Goal: Transaction & Acquisition: Obtain resource

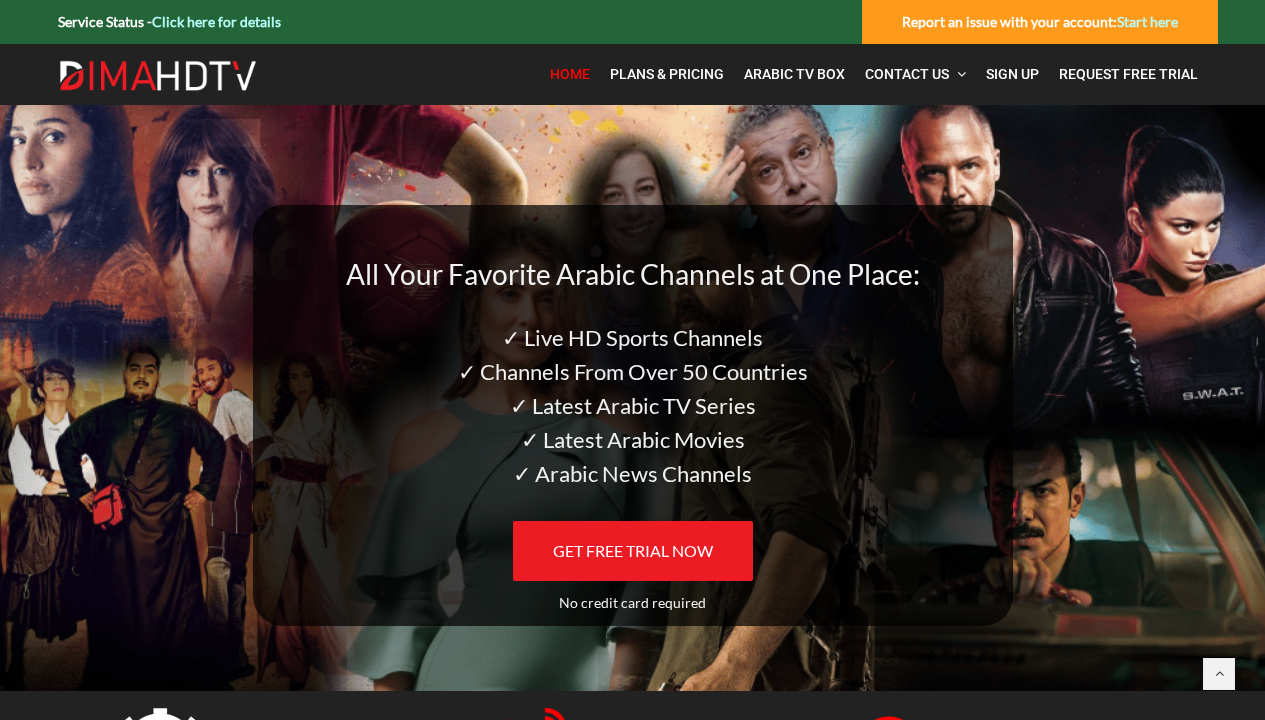
click at [640, 530] on link "GET FREE TRIAL NOW" at bounding box center [633, 551] width 240 height 60
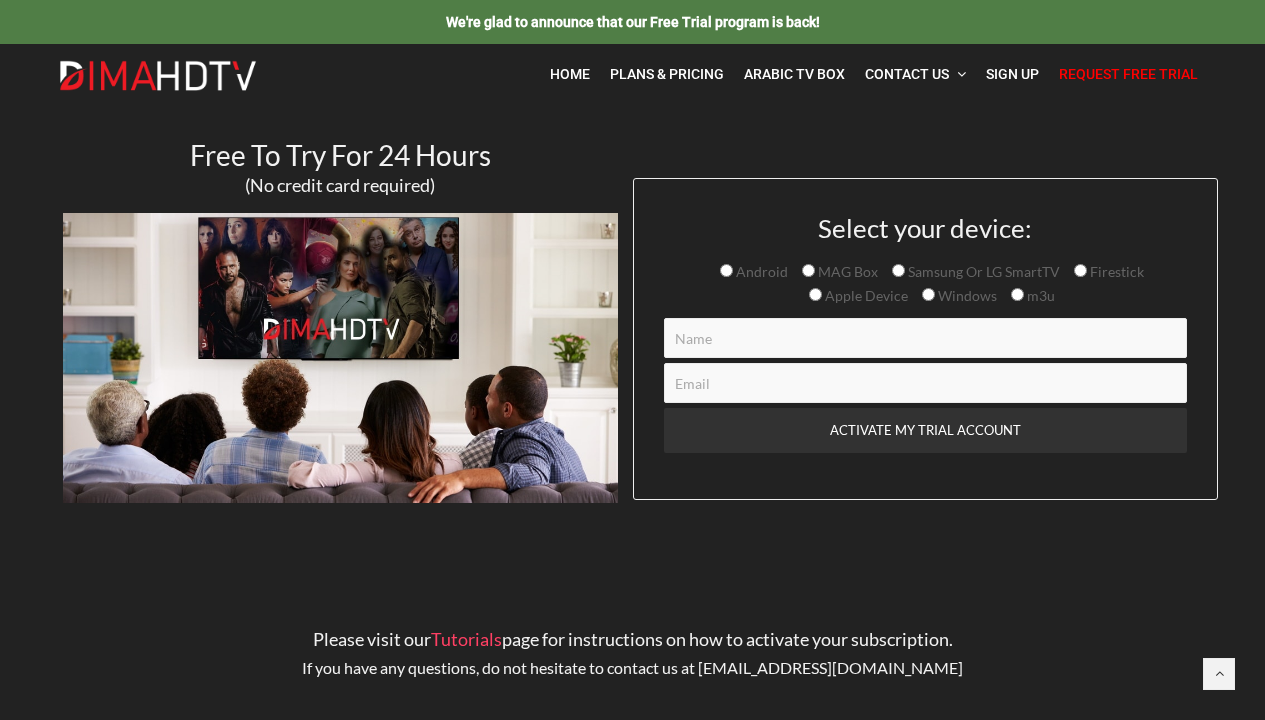
click at [912, 266] on span "Samsung Or LG SmartTV" at bounding box center [982, 271] width 155 height 17
click at [905, 266] on input "Samsung Or LG SmartTV" at bounding box center [898, 270] width 13 height 13
radio input "true"
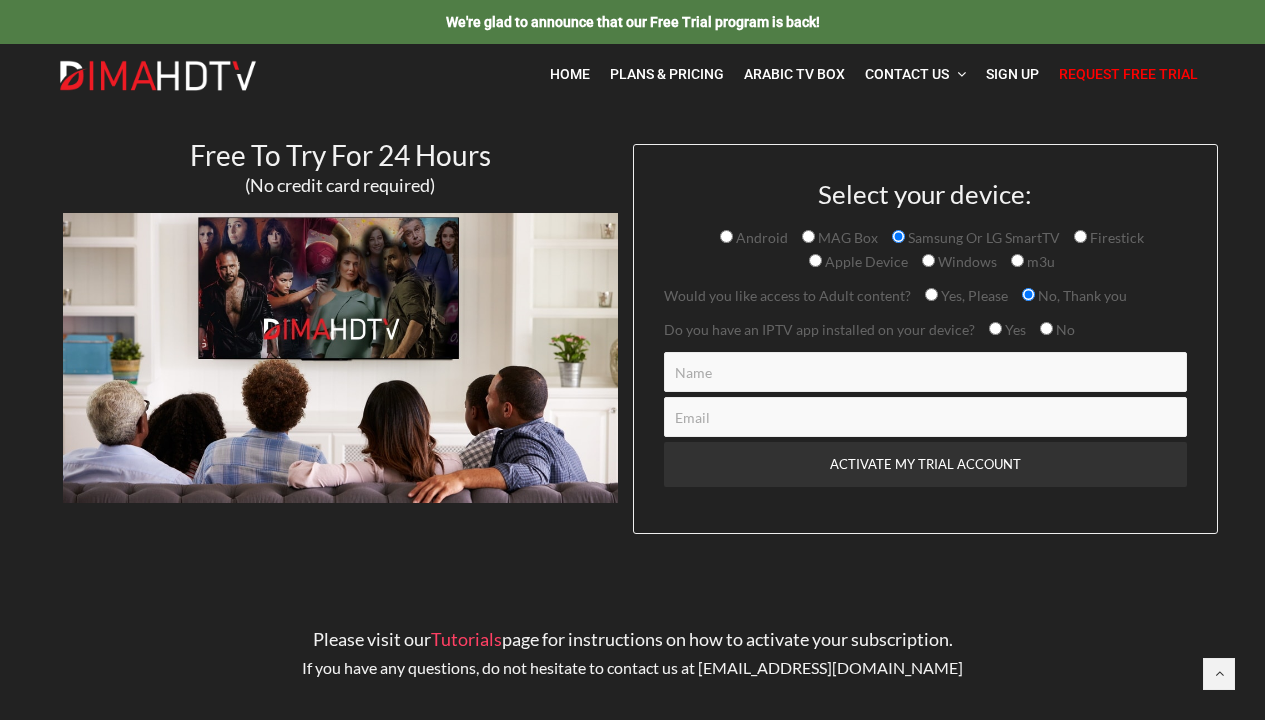
click at [940, 302] on span "Yes, Please" at bounding box center [973, 295] width 70 height 17
click at [938, 301] on input "Yes, Please" at bounding box center [931, 294] width 13 height 13
radio input "true"
click at [1064, 320] on span "No" at bounding box center [1057, 330] width 35 height 24
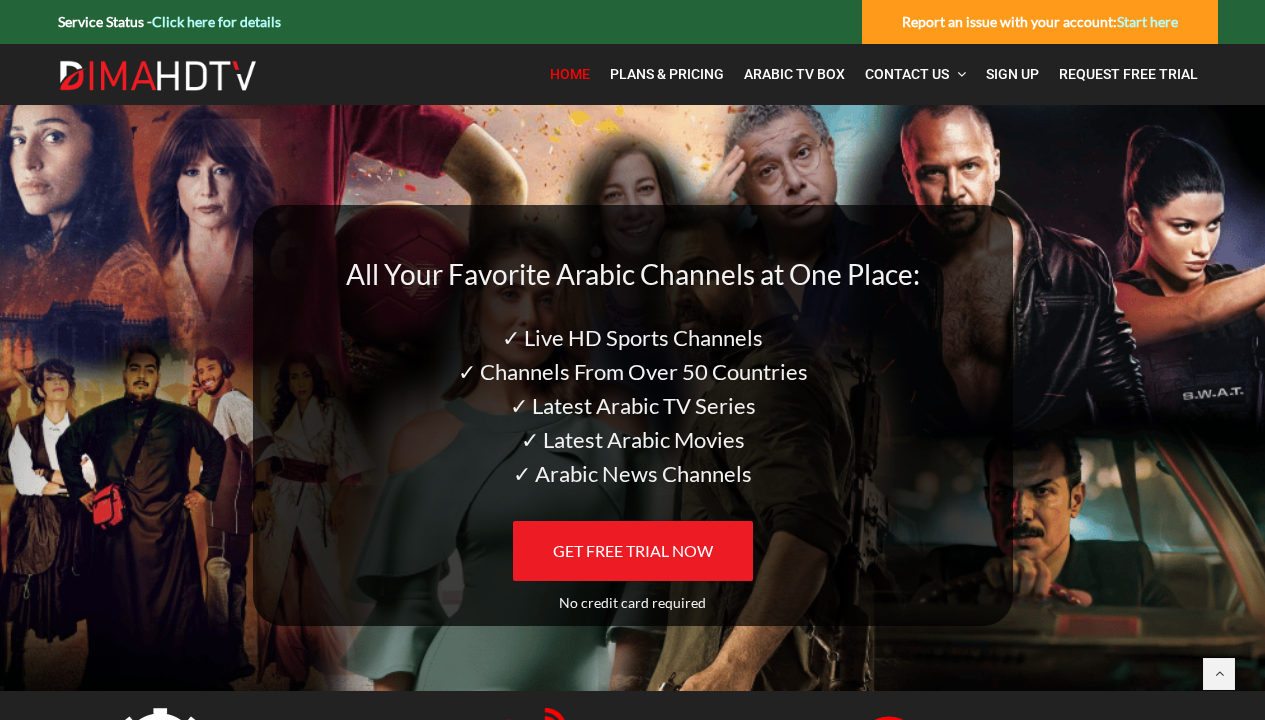
click at [651, 528] on link "GET FREE TRIAL NOW" at bounding box center [633, 551] width 240 height 60
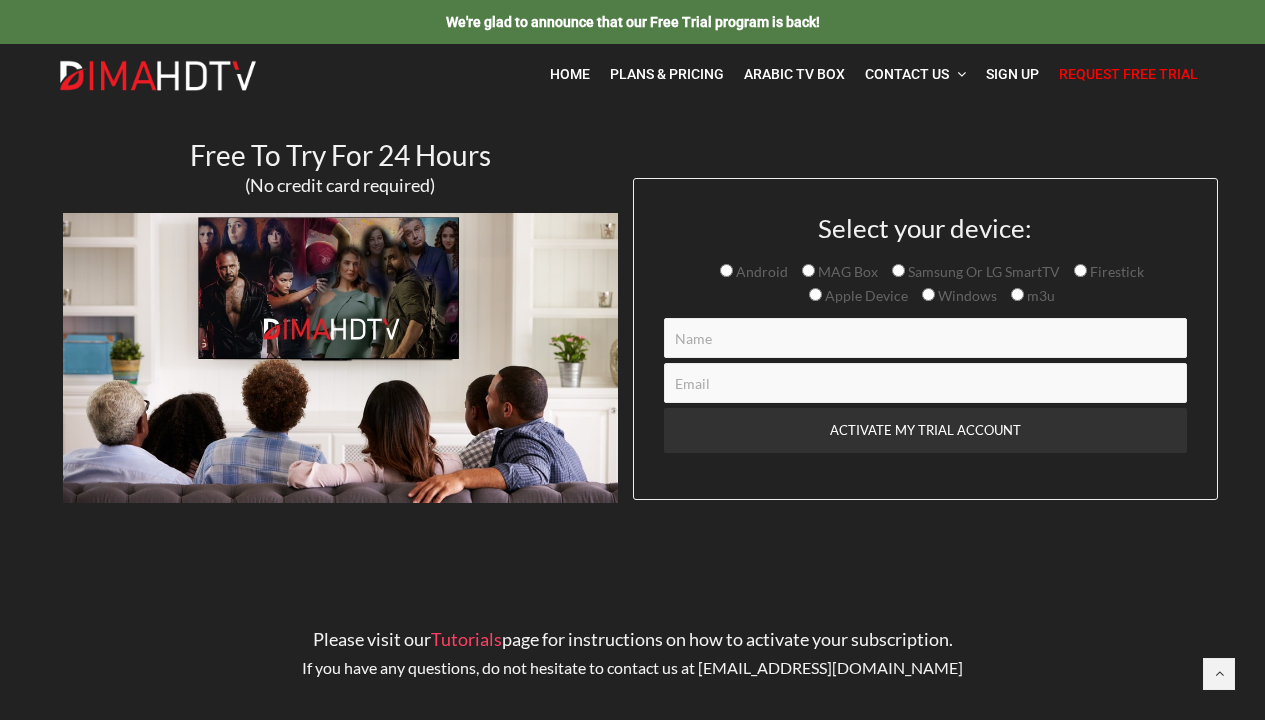
click at [903, 268] on input "Samsung Or LG SmartTV" at bounding box center [898, 270] width 13 height 13
radio input "true"
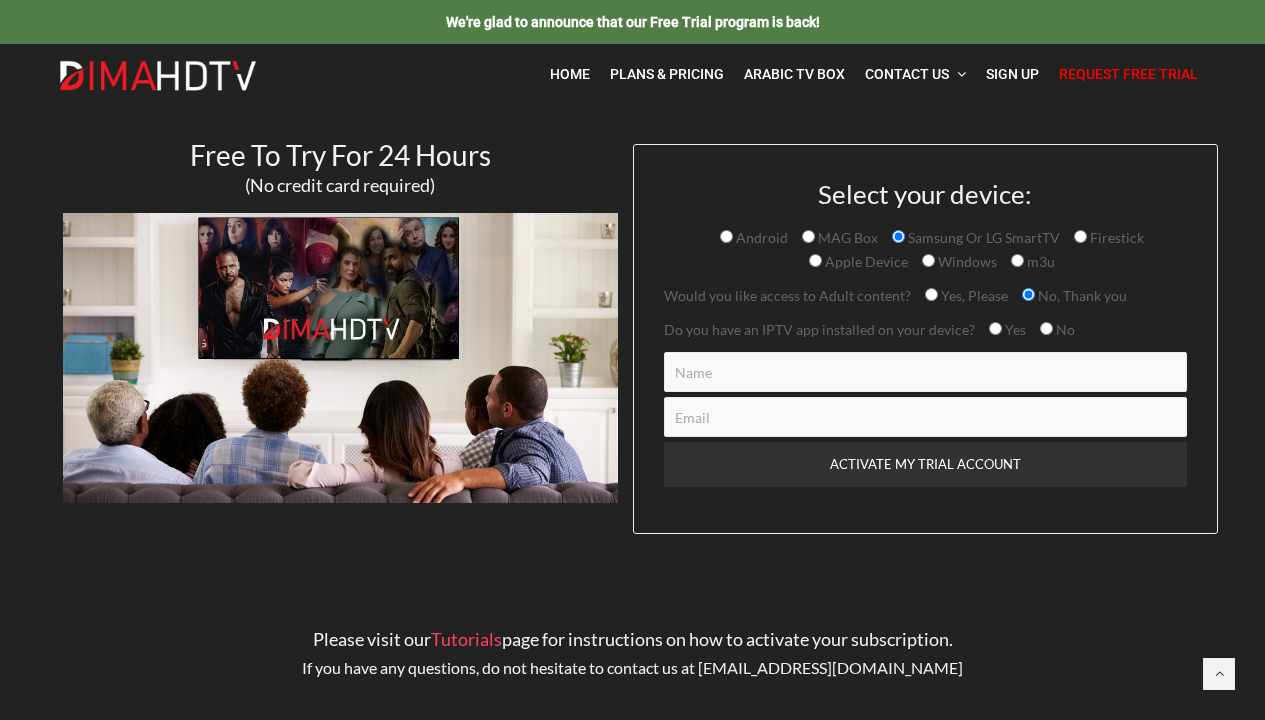
click at [932, 297] on input "Yes, Please" at bounding box center [931, 294] width 13 height 13
radio input "true"
click at [1014, 329] on span "Yes" at bounding box center [1014, 329] width 24 height 17
click at [1002, 329] on input "Yes" at bounding box center [995, 328] width 13 height 13
radio input "true"
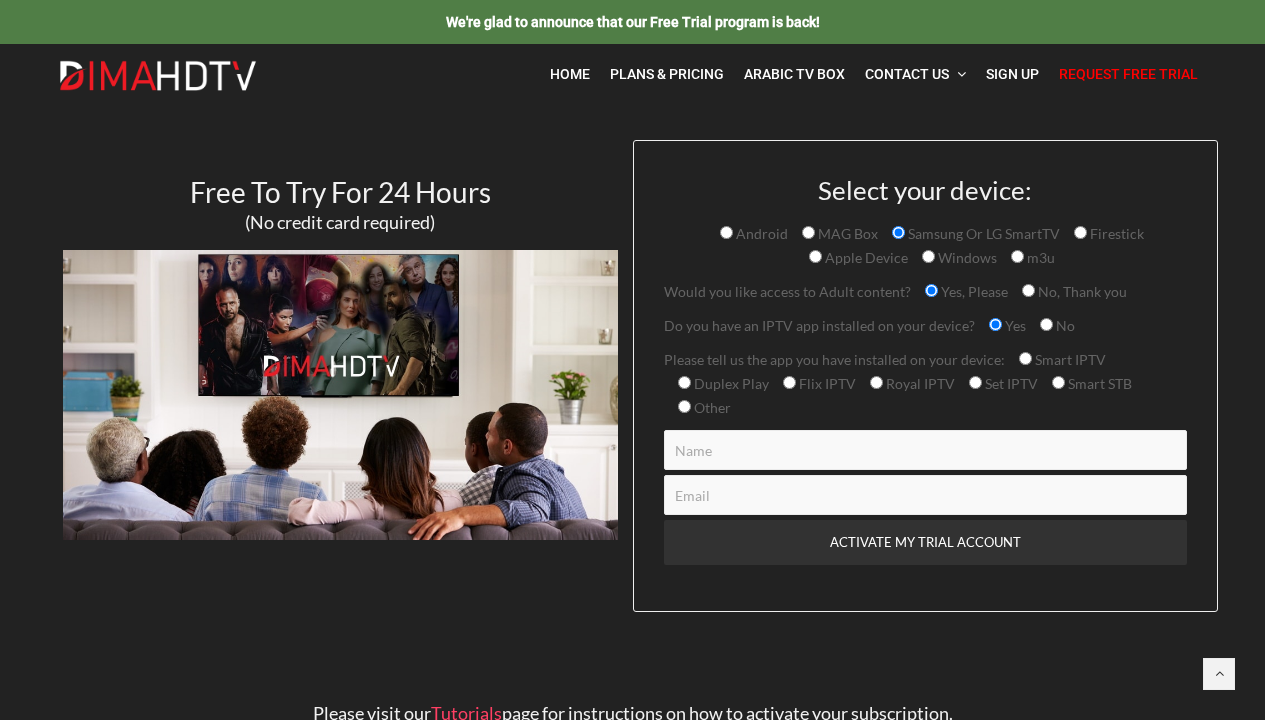
click at [1053, 323] on input "No" at bounding box center [1046, 324] width 13 height 13
radio input "true"
click at [1053, 323] on input "No" at bounding box center [1046, 324] width 13 height 13
